Goal: Task Accomplishment & Management: Manage account settings

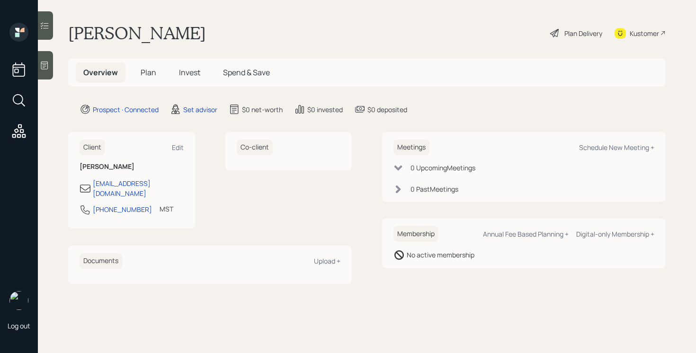
click at [55, 75] on main "Azaima Anderson Plan Delivery Kustomer Overview Plan Invest Spend & Save Prospe…" at bounding box center [367, 176] width 659 height 353
click at [49, 71] on div at bounding box center [45, 65] width 15 height 28
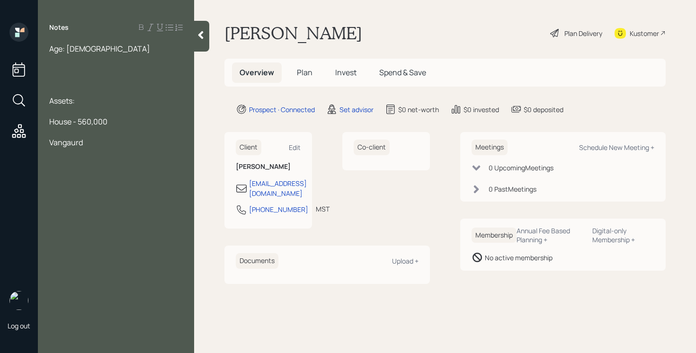
click at [90, 119] on span "House - 560,000" at bounding box center [78, 122] width 58 height 10
click at [89, 119] on span "House - 560,000" at bounding box center [78, 122] width 58 height 10
click at [102, 146] on div "Vangaurd" at bounding box center [116, 142] width 134 height 10
click at [79, 141] on span "Vangaurd - 150,000" at bounding box center [83, 142] width 68 height 10
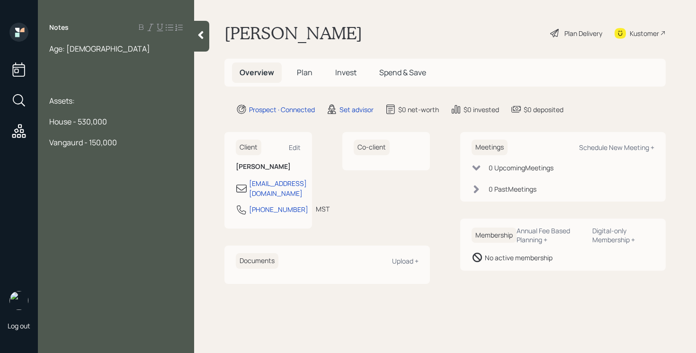
click at [83, 104] on div "Assets:" at bounding box center [116, 101] width 134 height 10
click at [90, 50] on div "Age: 69" at bounding box center [116, 49] width 134 height 10
click at [83, 62] on div at bounding box center [116, 59] width 134 height 10
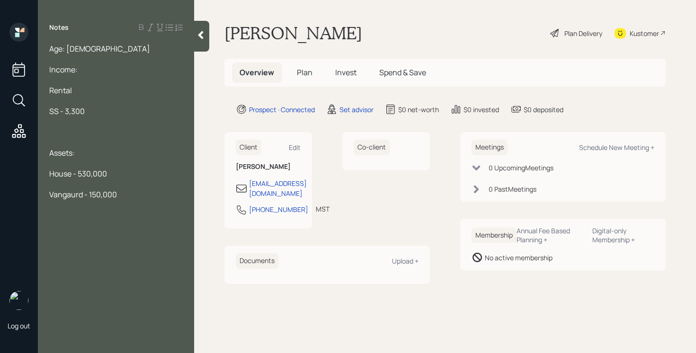
click at [83, 93] on div "Rental" at bounding box center [116, 90] width 134 height 10
click at [100, 113] on div "SS - 3,300" at bounding box center [116, 111] width 134 height 10
click at [64, 129] on div at bounding box center [116, 132] width 134 height 10
click at [136, 197] on div "Vangaurd - 150,000" at bounding box center [116, 195] width 134 height 10
click at [88, 47] on div "Age: 69" at bounding box center [116, 49] width 134 height 10
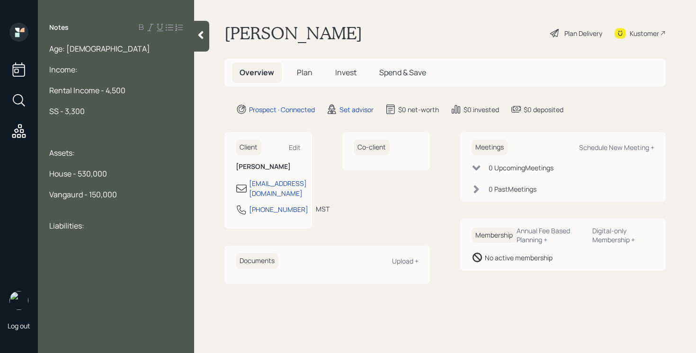
click at [69, 190] on span "Vangaurd - 150,000" at bounding box center [83, 195] width 68 height 10
click at [68, 191] on span "Vangaurd - 150,000" at bounding box center [83, 195] width 68 height 10
click at [73, 200] on div at bounding box center [116, 205] width 134 height 10
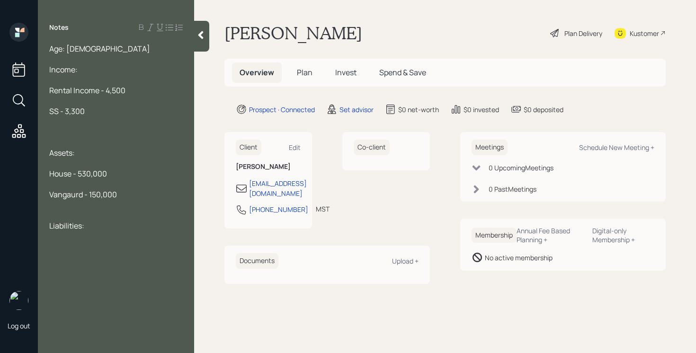
click at [73, 200] on div at bounding box center [116, 205] width 134 height 10
click at [74, 197] on span "Vangaurd - 150,000" at bounding box center [83, 195] width 68 height 10
click at [153, 192] on div "Vangaurd - 150,000" at bounding box center [116, 195] width 134 height 10
click at [108, 234] on div "Liabilities:" at bounding box center [116, 236] width 134 height 10
click at [135, 92] on div "Rental Income - 4,500" at bounding box center [116, 90] width 134 height 10
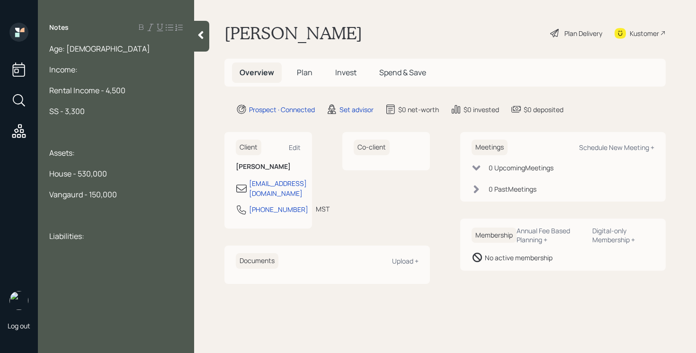
click at [99, 55] on div at bounding box center [116, 59] width 134 height 10
click at [91, 53] on div "Age: 69" at bounding box center [116, 49] width 134 height 10
click at [123, 75] on div at bounding box center [116, 80] width 134 height 10
click at [140, 96] on div at bounding box center [116, 101] width 134 height 10
click at [107, 124] on div at bounding box center [116, 122] width 134 height 10
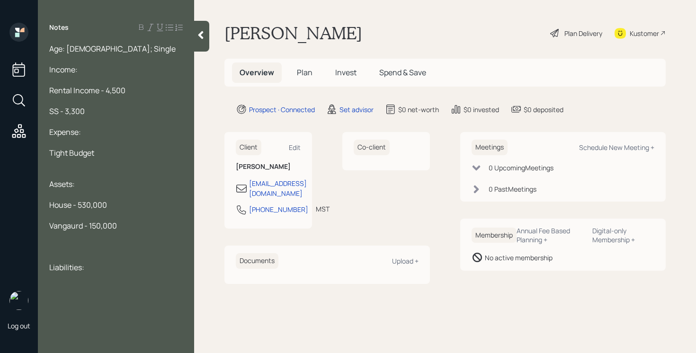
click at [139, 235] on div at bounding box center [116, 236] width 134 height 10
click at [117, 196] on div at bounding box center [116, 195] width 134 height 10
click at [104, 282] on div at bounding box center [116, 278] width 134 height 10
click at [107, 286] on div "Liabilities:" at bounding box center [116, 288] width 134 height 10
click at [124, 45] on div "Age: 69; Single" at bounding box center [116, 49] width 134 height 10
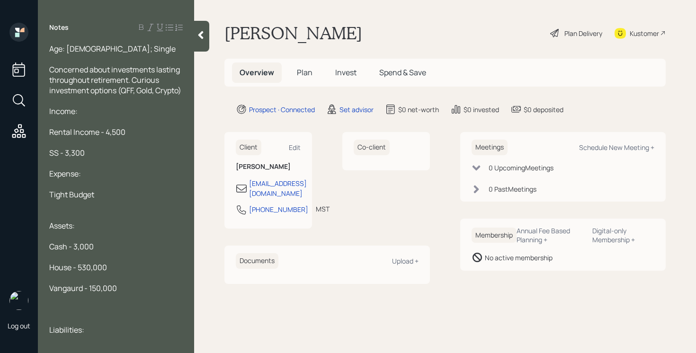
click at [109, 96] on div "Concerned about investments lasting throughout retirement. Curious investment o…" at bounding box center [116, 79] width 134 height 31
click at [205, 33] on icon at bounding box center [200, 34] width 9 height 9
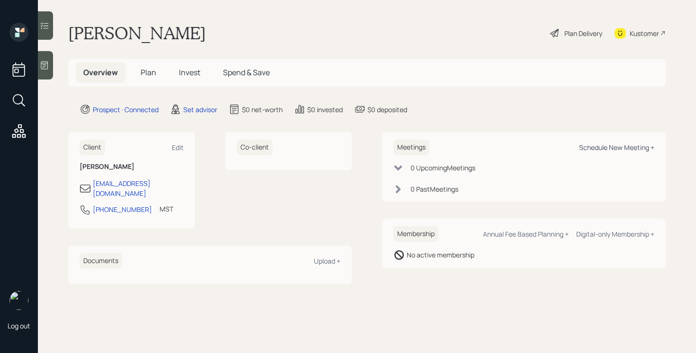
click at [642, 145] on div "Schedule New Meeting +" at bounding box center [616, 147] width 75 height 9
select select "round-robin"
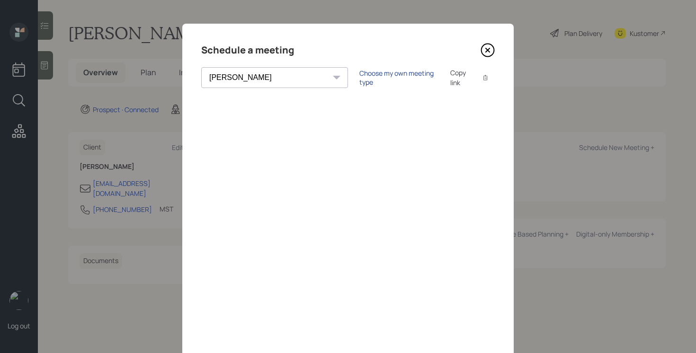
click at [367, 76] on div "Choose my own meeting type" at bounding box center [400, 78] width 80 height 18
click at [485, 48] on icon at bounding box center [488, 50] width 14 height 14
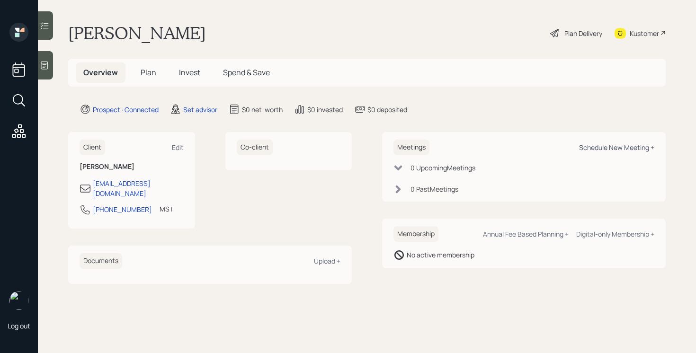
click at [640, 149] on div "Schedule New Meeting +" at bounding box center [616, 147] width 75 height 9
select select "round-robin"
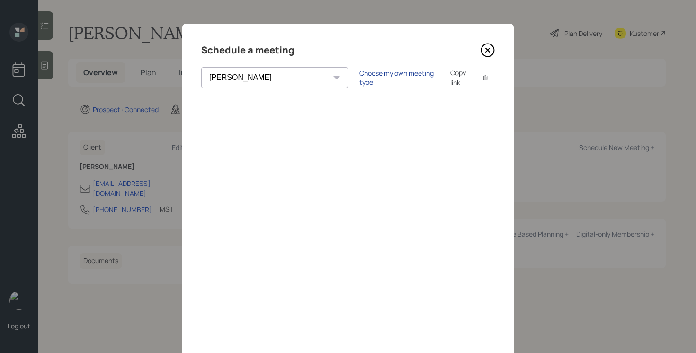
click at [360, 77] on div "Choose my own meeting type" at bounding box center [400, 78] width 80 height 18
click at [496, 48] on div "Schedule a meeting Theresa Spinello Matthew Burke Xavier Ross Eitan Bar-David I…" at bounding box center [348, 213] width 332 height 379
click at [487, 49] on icon at bounding box center [488, 50] width 4 height 4
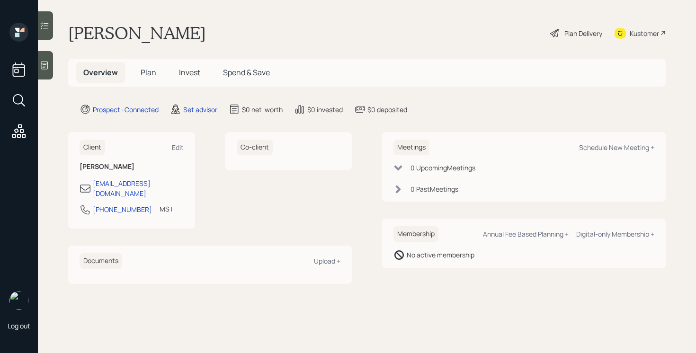
click at [639, 32] on div "Kustomer" at bounding box center [644, 33] width 29 height 10
click at [633, 26] on div "Kustomer" at bounding box center [640, 33] width 51 height 21
